Goal: Transaction & Acquisition: Purchase product/service

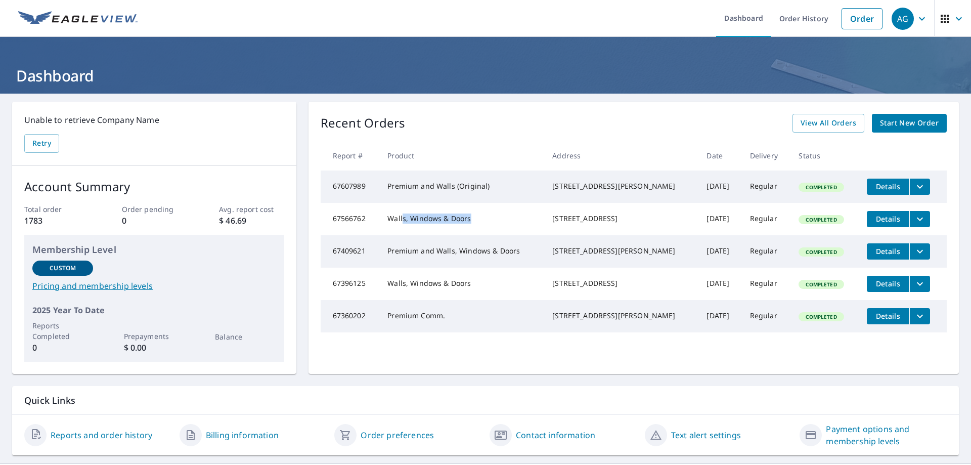
drag, startPoint x: 404, startPoint y: 226, endPoint x: 488, endPoint y: 229, distance: 83.5
click at [488, 229] on td "Walls, Windows & Doors" at bounding box center [461, 219] width 165 height 32
click at [844, 22] on link "Order" at bounding box center [862, 18] width 41 height 21
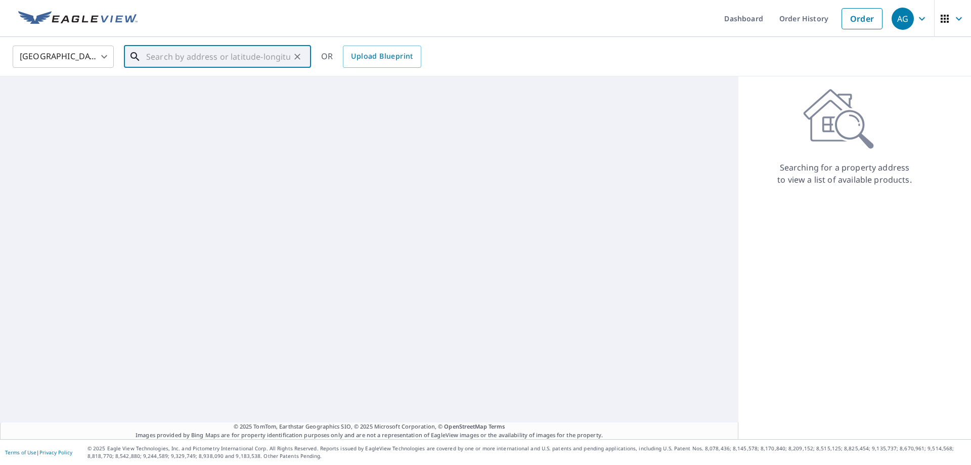
click at [159, 59] on input "text" at bounding box center [218, 57] width 144 height 28
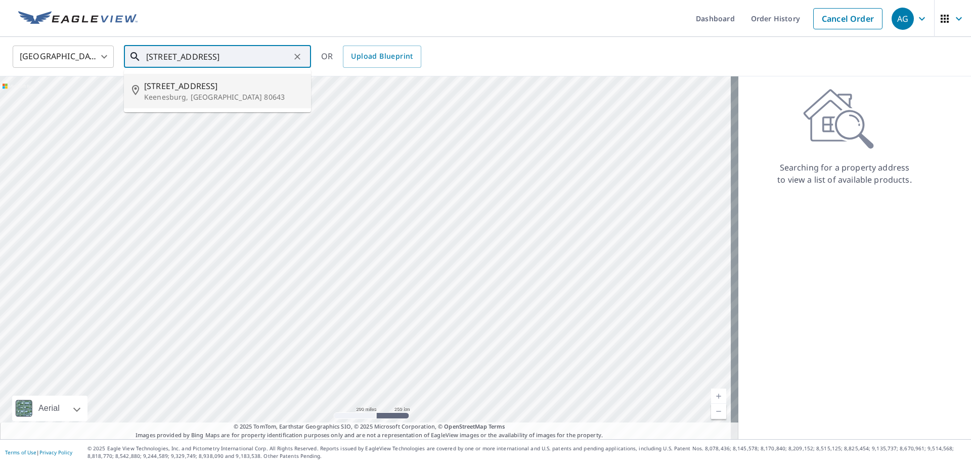
click at [212, 93] on p "Keenesburg, [GEOGRAPHIC_DATA] 80643" at bounding box center [223, 97] width 159 height 10
type input "[STREET_ADDRESS]"
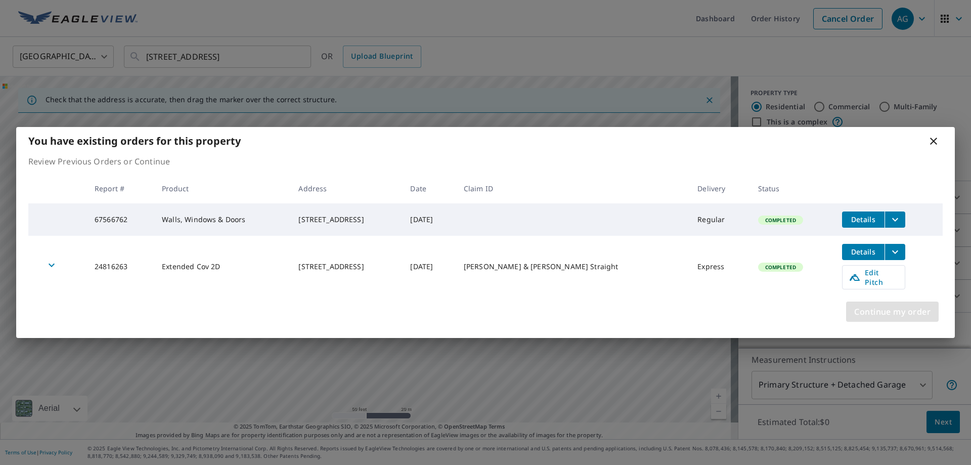
click at [876, 313] on span "Continue my order" at bounding box center [893, 312] width 76 height 14
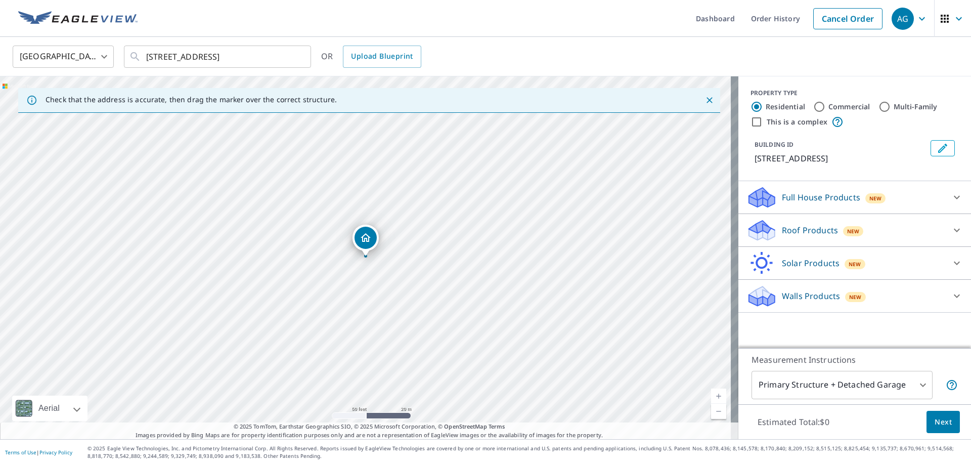
click at [791, 198] on p "Full House Products" at bounding box center [821, 197] width 78 height 12
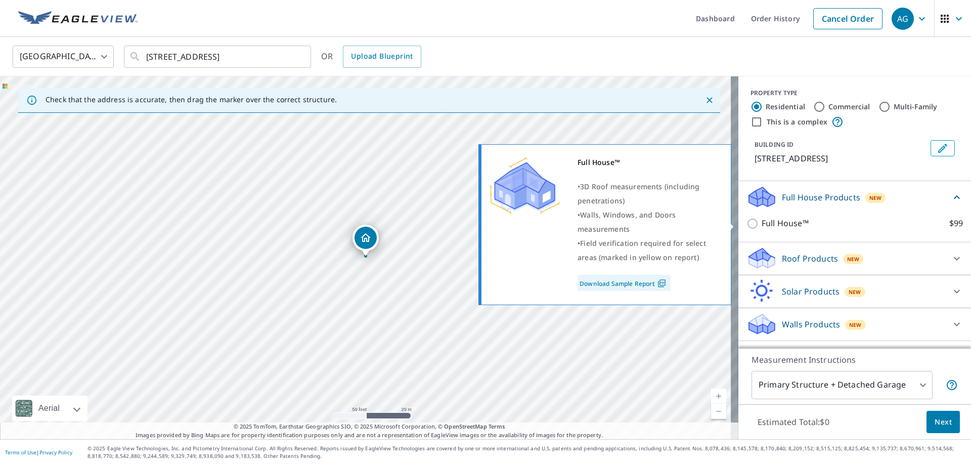
click at [747, 225] on input "Full House™ $99" at bounding box center [754, 224] width 15 height 12
checkbox input "true"
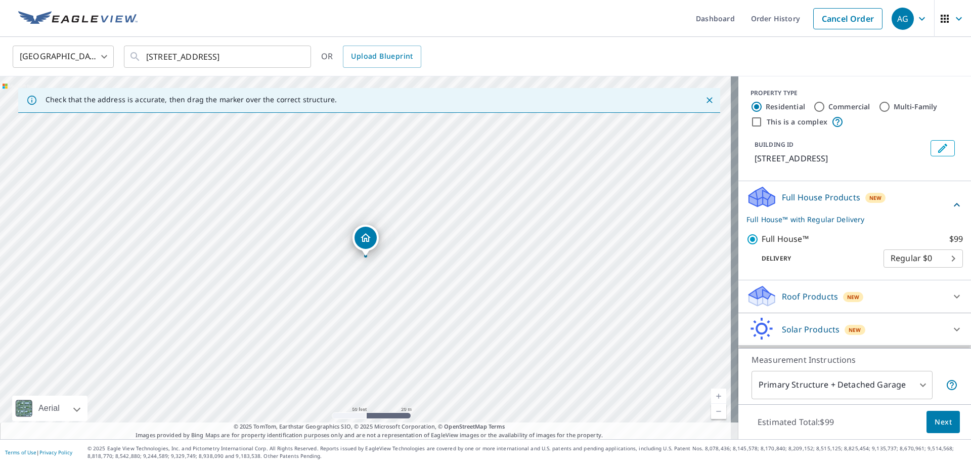
click at [926, 260] on body "AG AG Dashboard Order History Cancel Order AG [GEOGRAPHIC_DATA] [GEOGRAPHIC_DAT…" at bounding box center [485, 232] width 971 height 465
click at [925, 260] on li "Regular $0" at bounding box center [908, 258] width 79 height 18
click at [939, 426] on span "Next" at bounding box center [943, 422] width 17 height 13
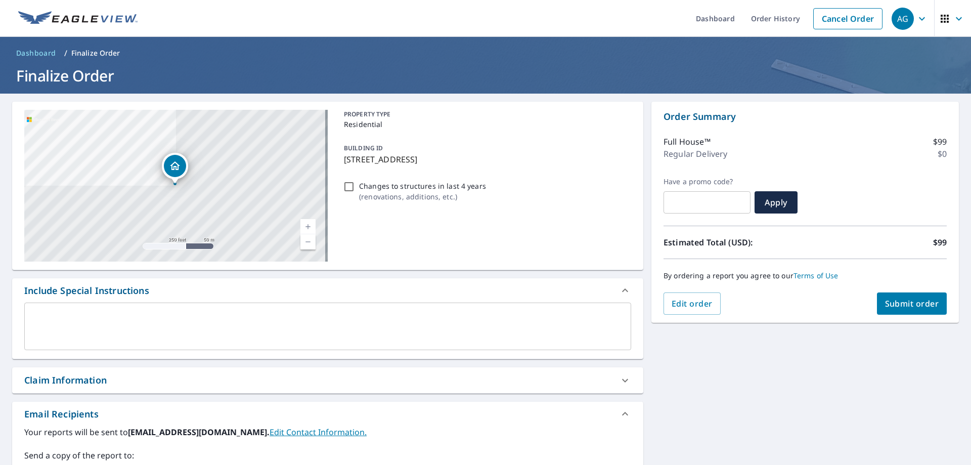
click at [885, 304] on span "Submit order" at bounding box center [912, 303] width 54 height 11
checkbox input "true"
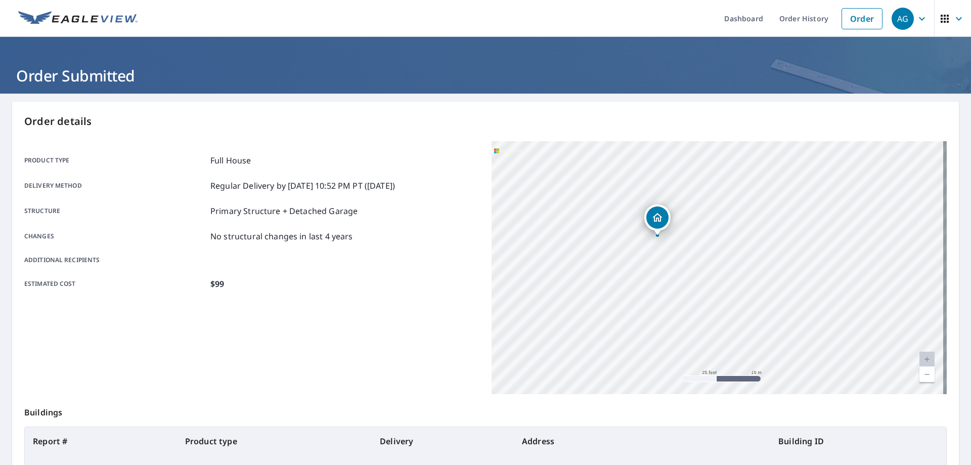
drag, startPoint x: 555, startPoint y: 269, endPoint x: 679, endPoint y: 277, distance: 124.2
click at [679, 277] on div "[STREET_ADDRESS]" at bounding box center [719, 267] width 455 height 253
